Goal: Check status: Check status

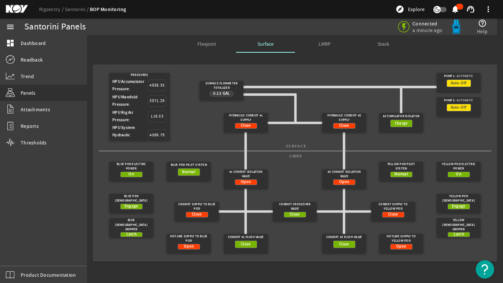
click at [31, 35] on div "Santorini Panels" at bounding box center [130, 26] width 213 height 17
click at [31, 41] on span "Dashboard" at bounding box center [33, 42] width 25 height 7
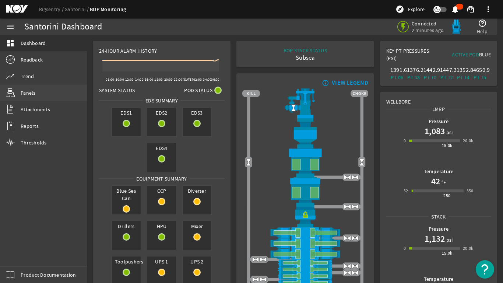
click at [20, 95] on link "Panels" at bounding box center [43, 93] width 87 height 16
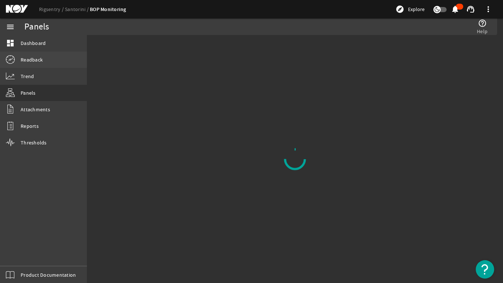
click at [24, 57] on span "Readback" at bounding box center [32, 59] width 22 height 7
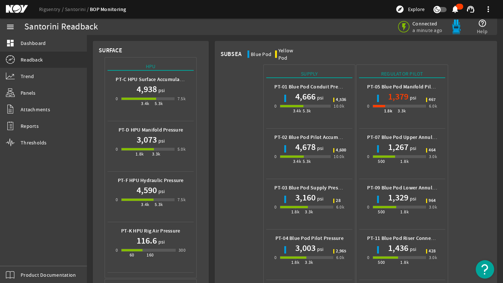
click at [301, 114] on div "PT-01 Blue Pod Conduit Pressure 4,666 psi 0 3.4k 5.3k 10.0k" at bounding box center [310, 103] width 74 height 44
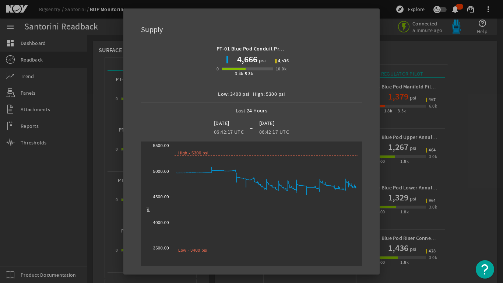
click at [73, 189] on div at bounding box center [251, 141] width 503 height 283
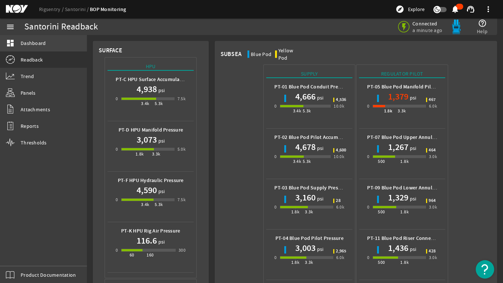
click at [28, 41] on span "Dashboard" at bounding box center [33, 42] width 25 height 7
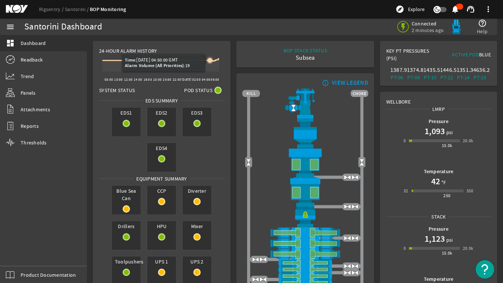
click at [210, 60] on icon at bounding box center [210, 60] width 4 height 4
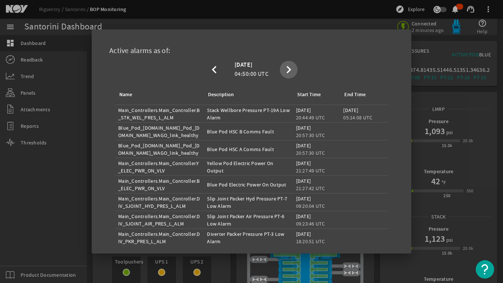
click at [285, 70] on mat-icon "chevron_right" at bounding box center [288, 69] width 15 height 9
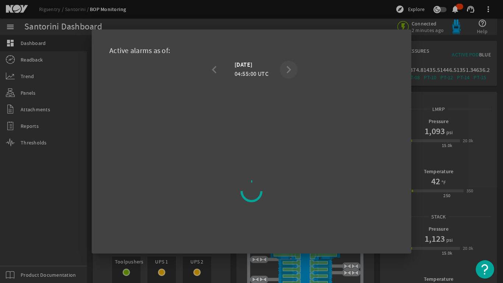
click at [285, 70] on div "chevron_left [DATE] 04:55:00 UTC chevron_right" at bounding box center [252, 69] width 92 height 18
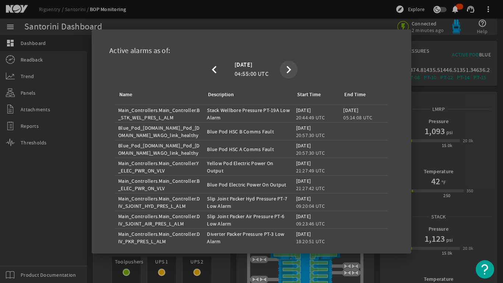
click at [285, 70] on mat-icon "chevron_right" at bounding box center [288, 69] width 15 height 9
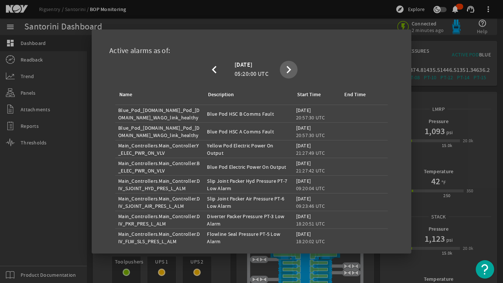
click at [285, 70] on mat-icon "chevron_right" at bounding box center [288, 69] width 15 height 9
click at [46, 192] on div at bounding box center [251, 141] width 503 height 283
